Goal: Find specific fact: Find specific fact

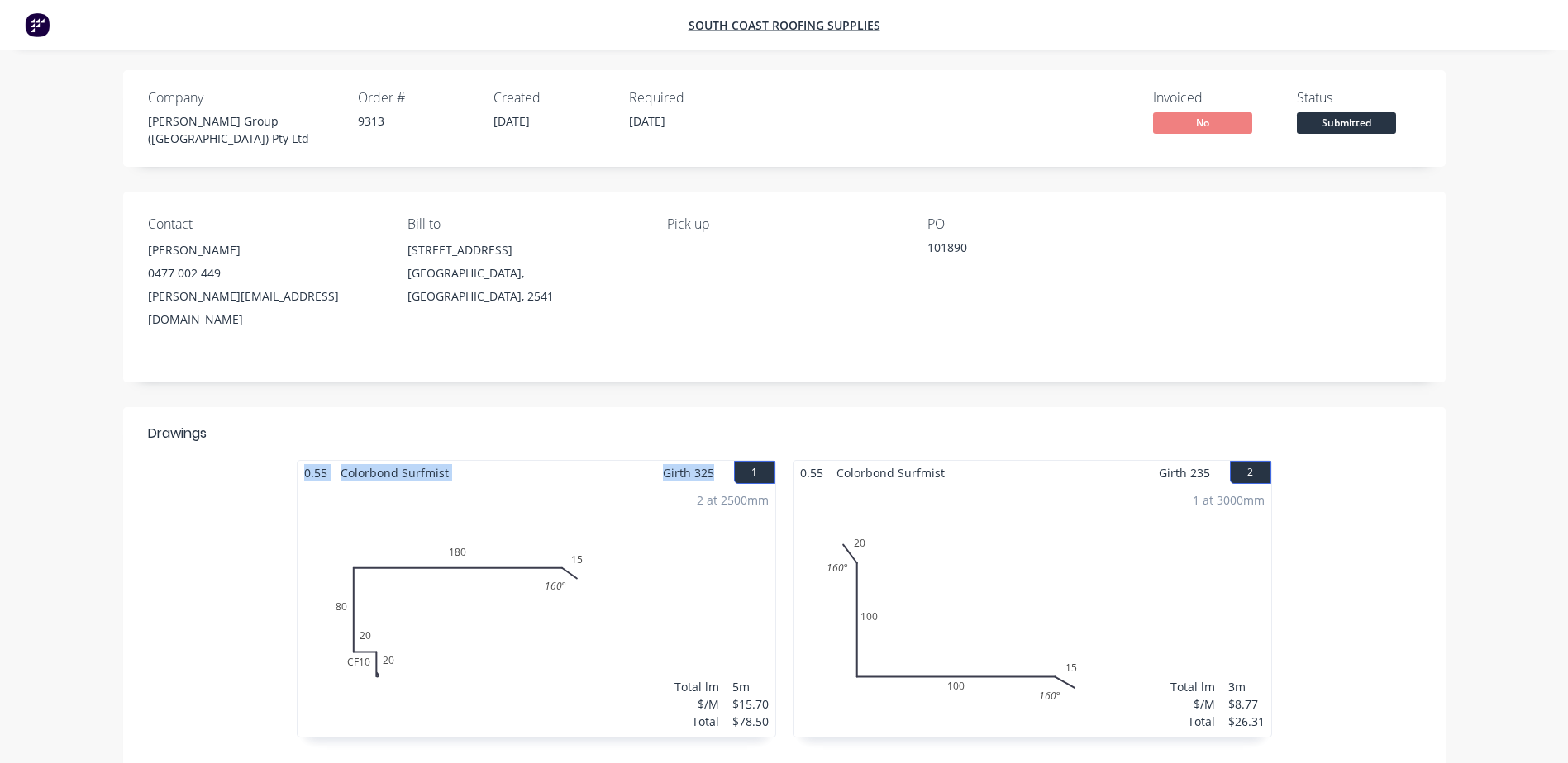
drag, startPoint x: 719, startPoint y: 437, endPoint x: 261, endPoint y: 432, distance: 458.0
click at [261, 460] on div "0.55 Colorbond Surfmist Girth 325 1 0 CF 10 20 20 80 180 15 160 º 0 CF 10 20 20…" at bounding box center [784, 606] width 1322 height 294
copy div "0.55 Colorbond Surfmist Girth 325"
drag, startPoint x: 1213, startPoint y: 442, endPoint x: 791, endPoint y: 445, distance: 422.0
click at [767, 460] on div "0.55 Colorbond Surfmist Girth 235 2 0 20 100 100 15 160 º 160 º 0 20 100 100 15…" at bounding box center [1032, 606] width 496 height 294
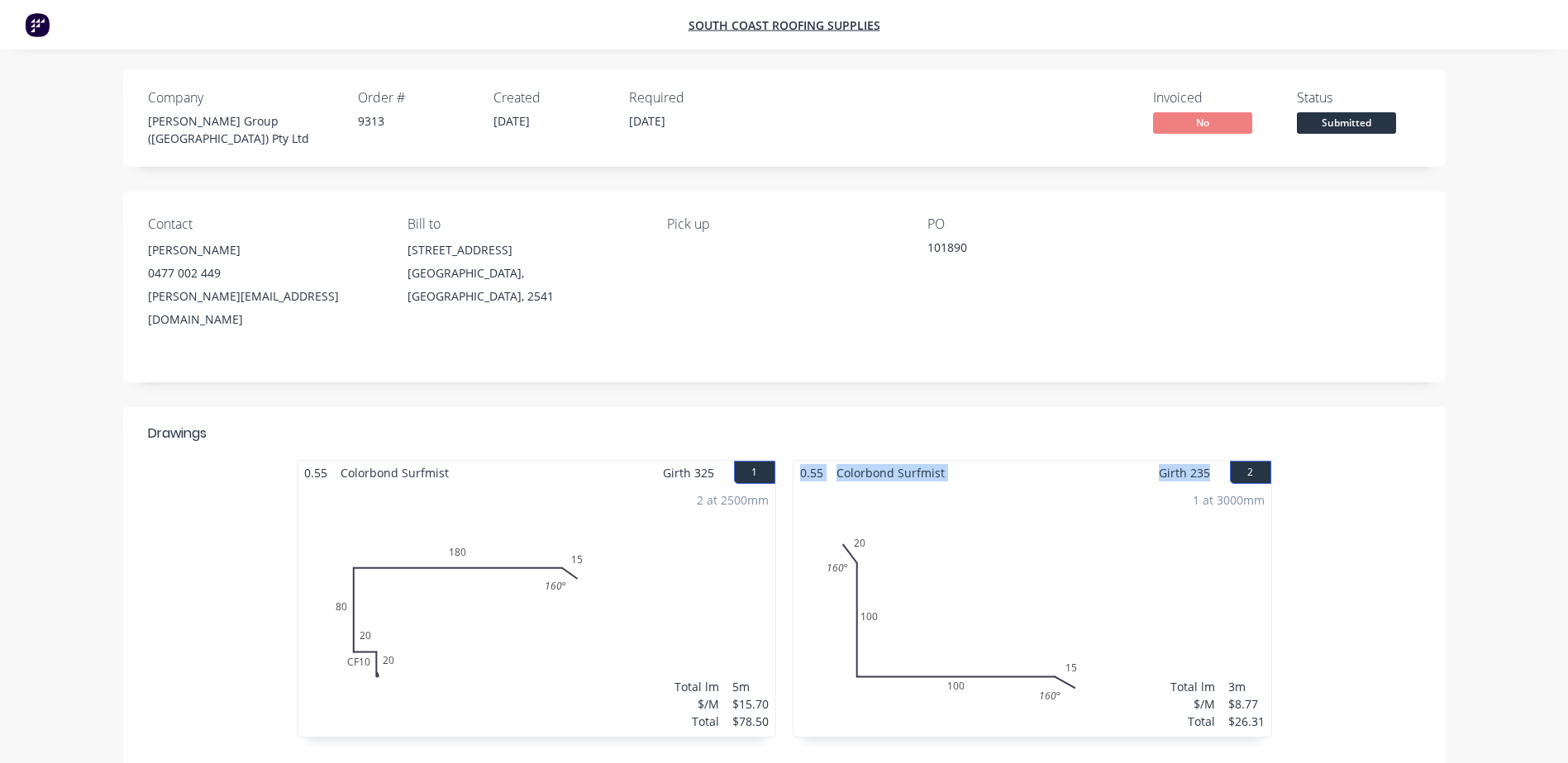
copy div "0.55 Colorbond Surfmist Girth 235"
click at [767, 344] on div "Contact [PERSON_NAME] [PHONE_NUMBER] [PERSON_NAME][EMAIL_ADDRESS][DOMAIN_NAME] …" at bounding box center [784, 287] width 1322 height 191
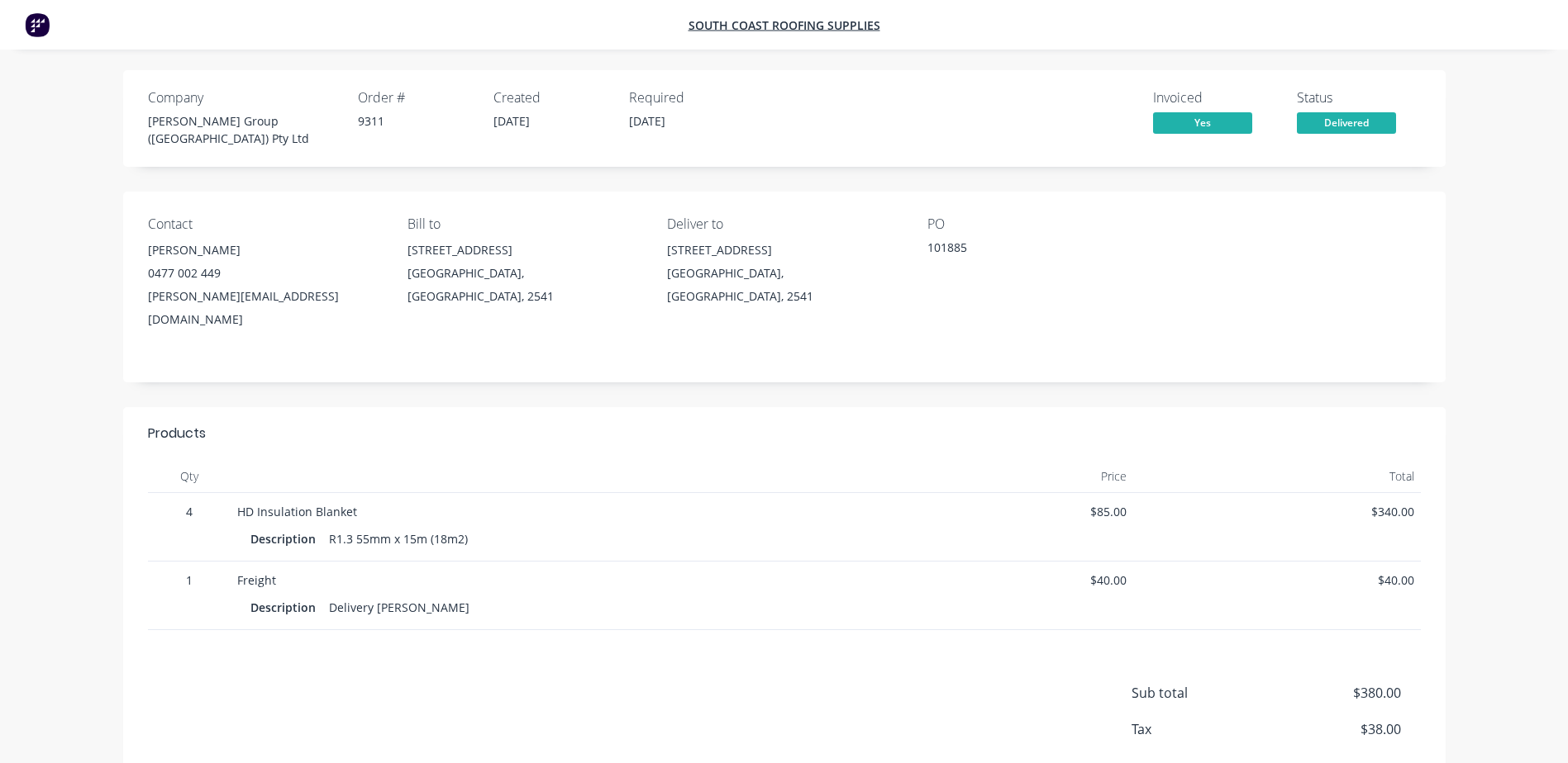
click at [1085, 315] on div "Contact Shaun Terek 0477 002 449 shaun@parrishgroup.com.au Bill to Unit 3/21 Tr…" at bounding box center [784, 287] width 1322 height 191
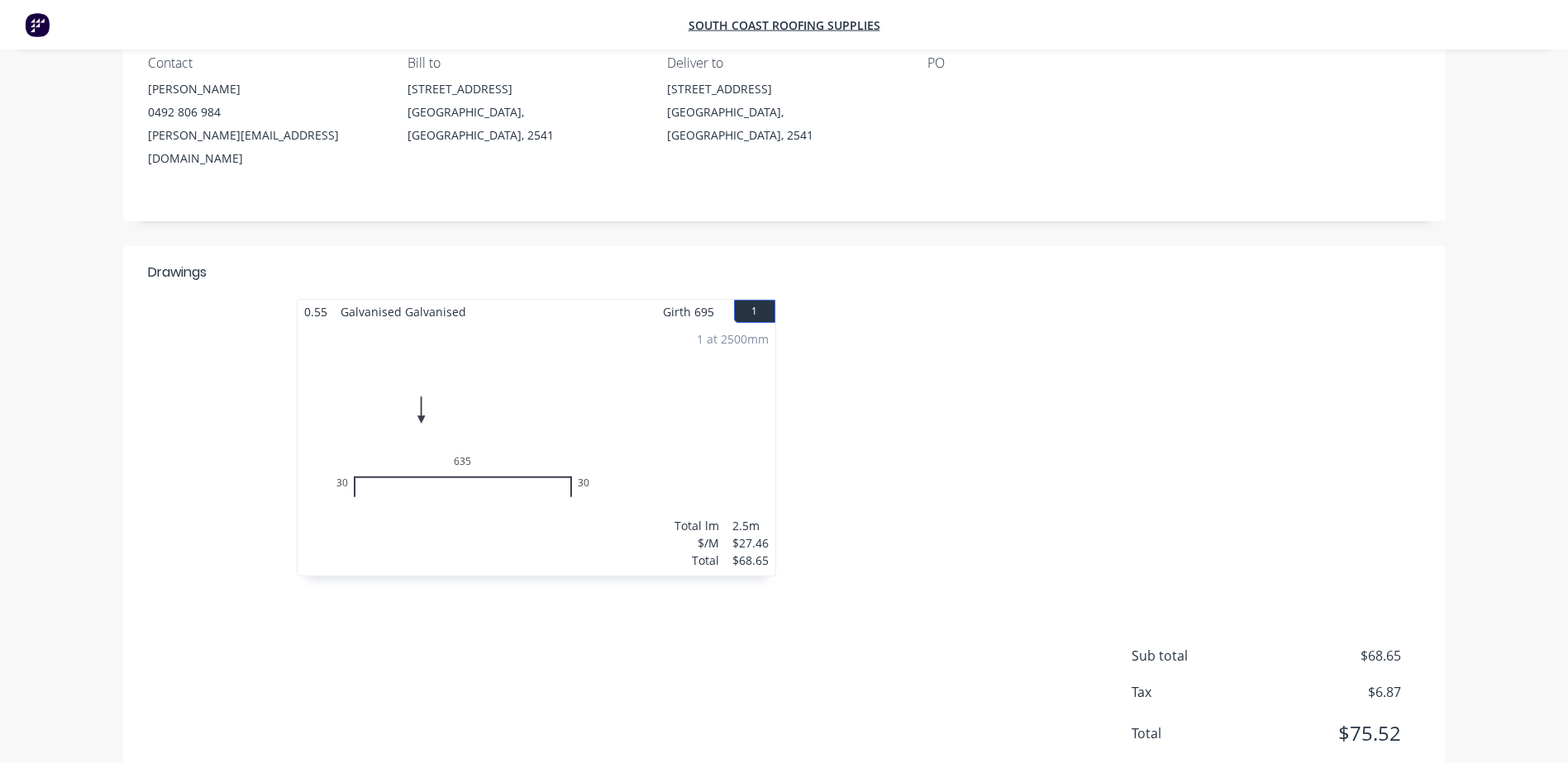
scroll to position [333, 0]
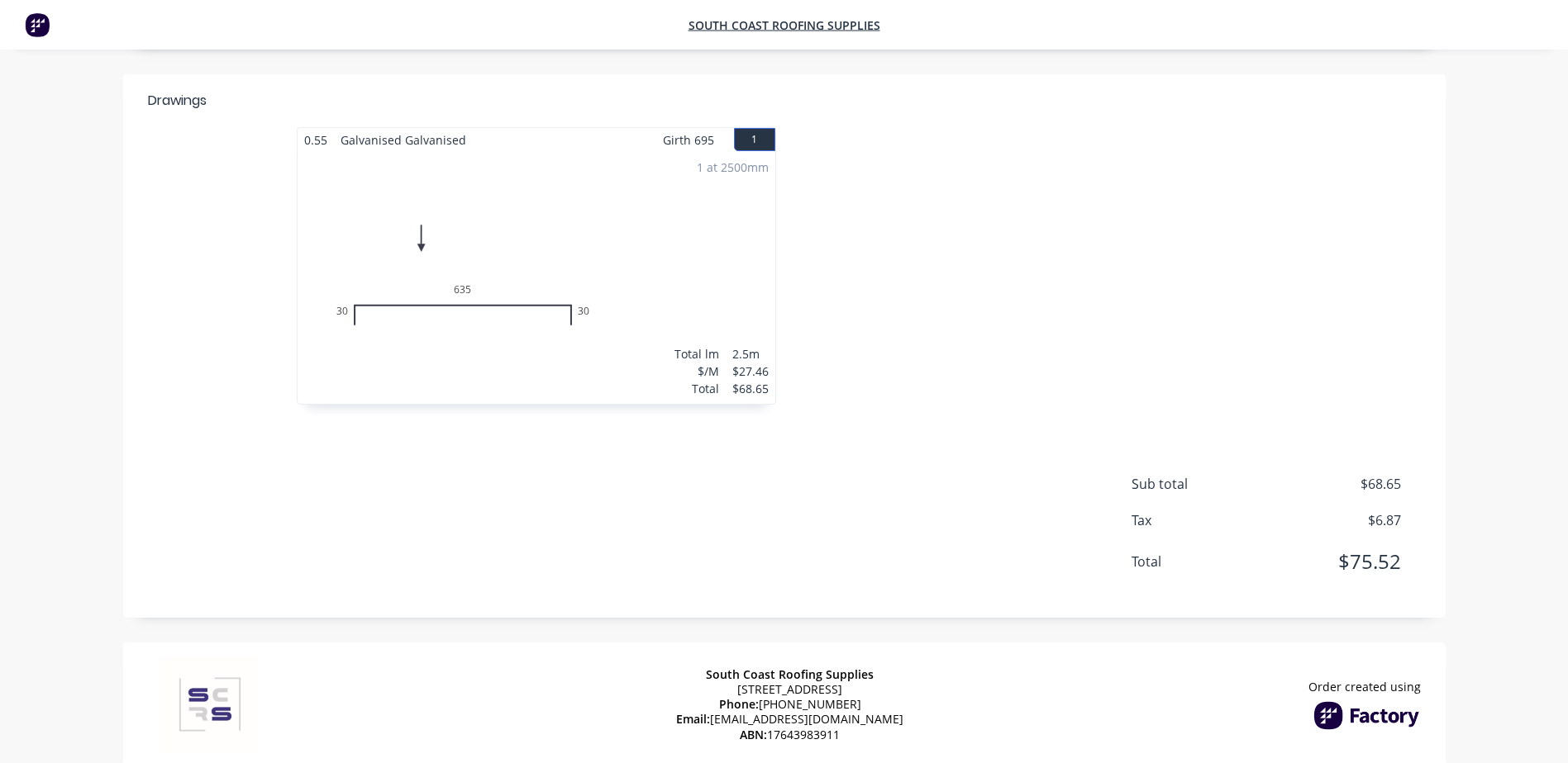
click at [983, 283] on div at bounding box center [1032, 274] width 496 height 294
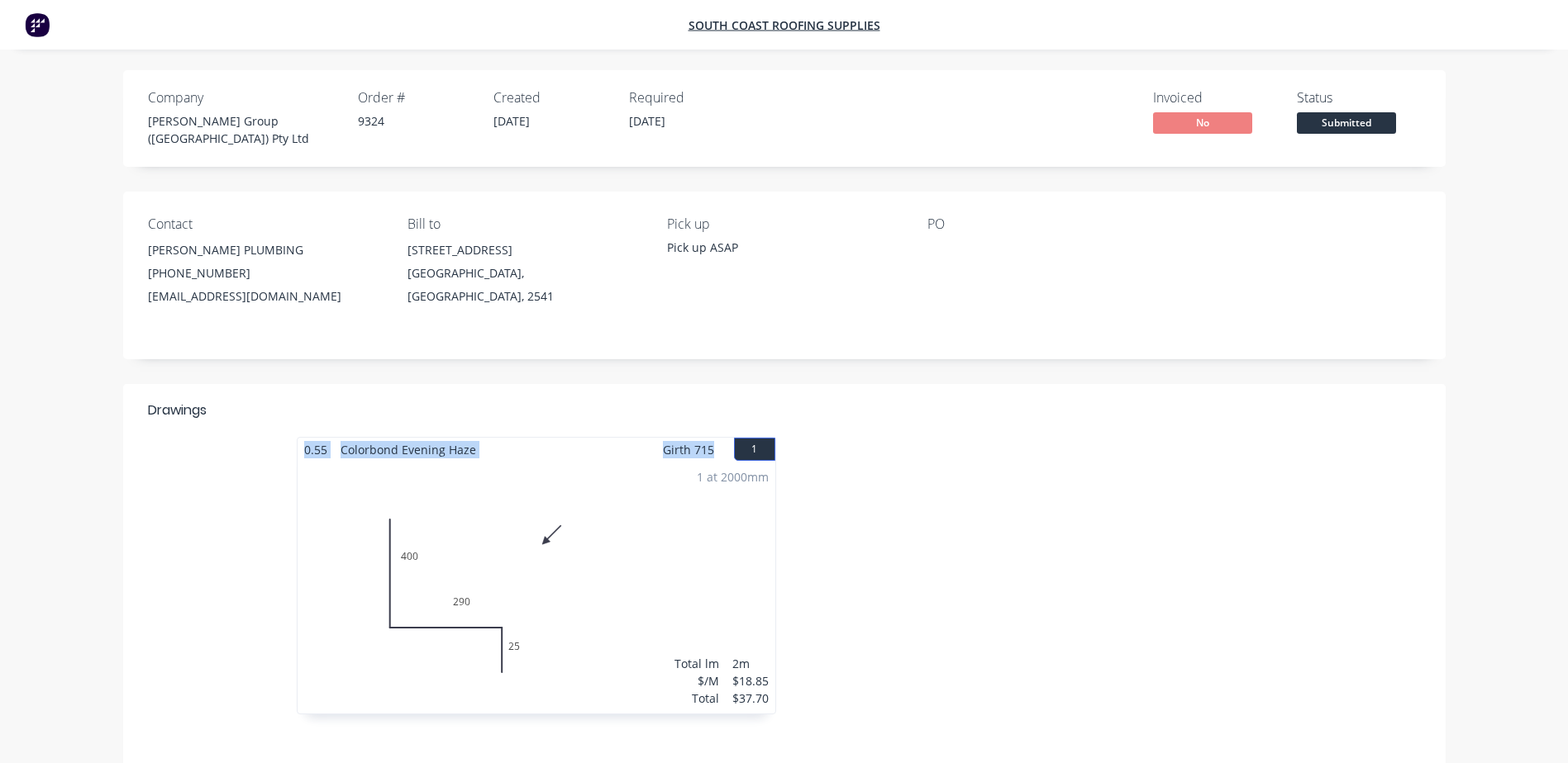
drag, startPoint x: 714, startPoint y: 440, endPoint x: 298, endPoint y: 437, distance: 416.0
click at [298, 437] on div "0.55 Colorbond Evening Haze Girth 715 1" at bounding box center [536, 449] width 477 height 24
copy div "0.55 Colorbond Evening Haze Girth 715"
click at [852, 401] on div at bounding box center [919, 411] width 1002 height 20
